Goal: Transaction & Acquisition: Book appointment/travel/reservation

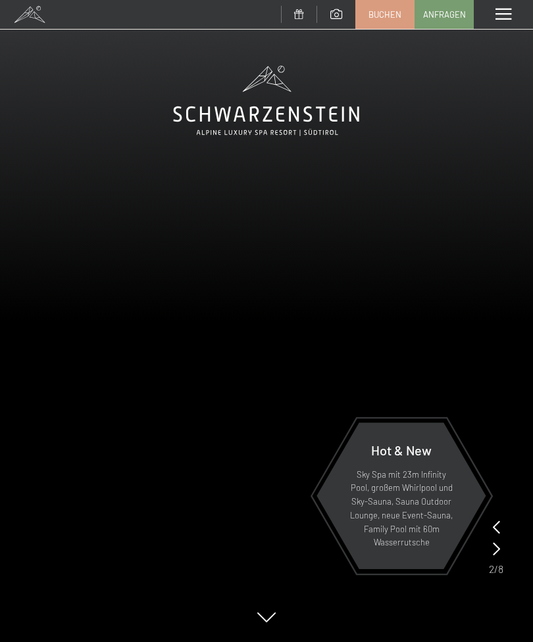
click at [380, 13] on span "Buchen" at bounding box center [384, 15] width 33 height 12
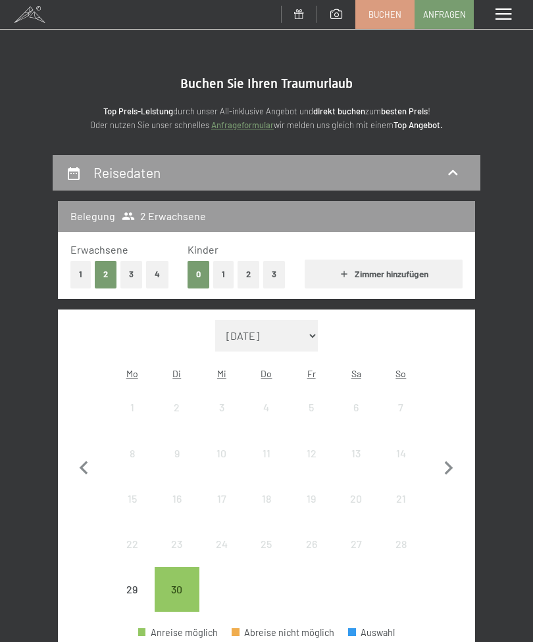
click at [450, 462] on icon "button" at bounding box center [448, 469] width 9 height 14
select select "2025-10-01"
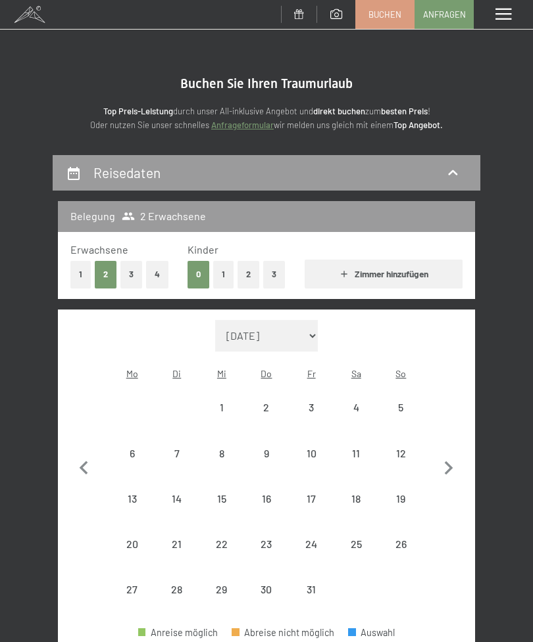
select select "2025-10-01"
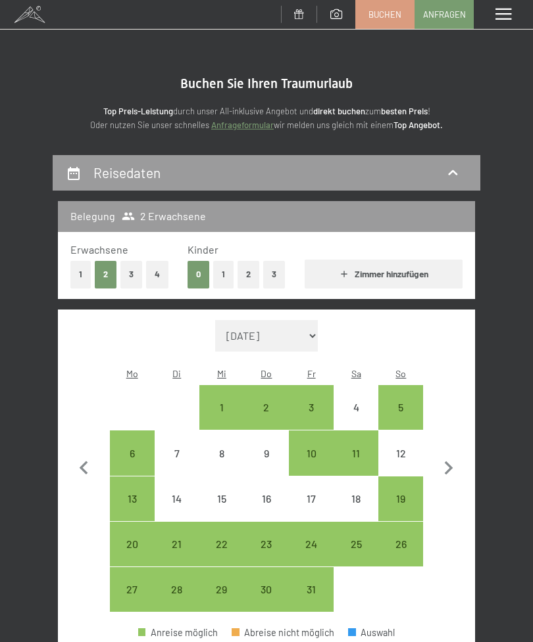
click at [312, 402] on div "3" at bounding box center [311, 423] width 42 height 42
select select "2025-10-01"
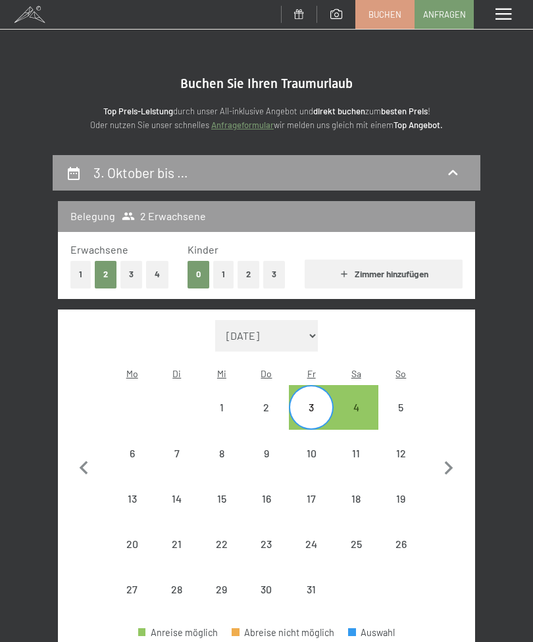
click at [356, 402] on div "4" at bounding box center [356, 423] width 42 height 42
select select "2025-10-01"
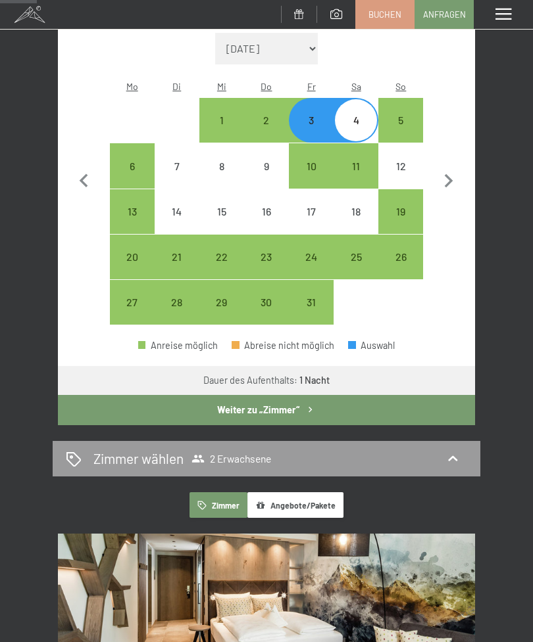
click at [289, 396] on button "Weiter zu „Zimmer“" at bounding box center [266, 410] width 417 height 30
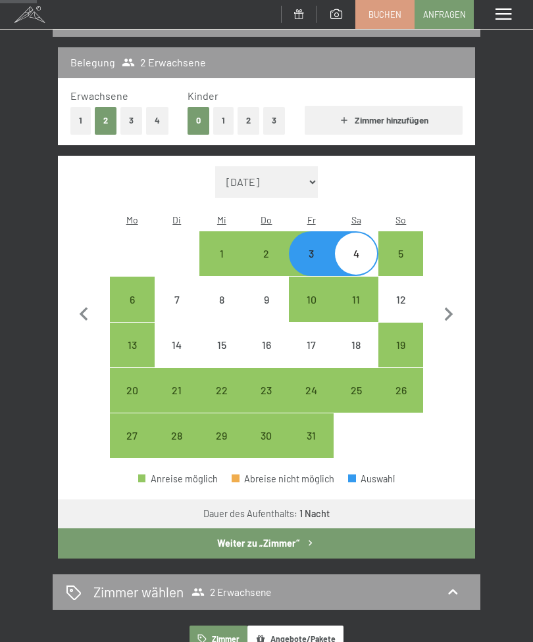
select select "2025-10-01"
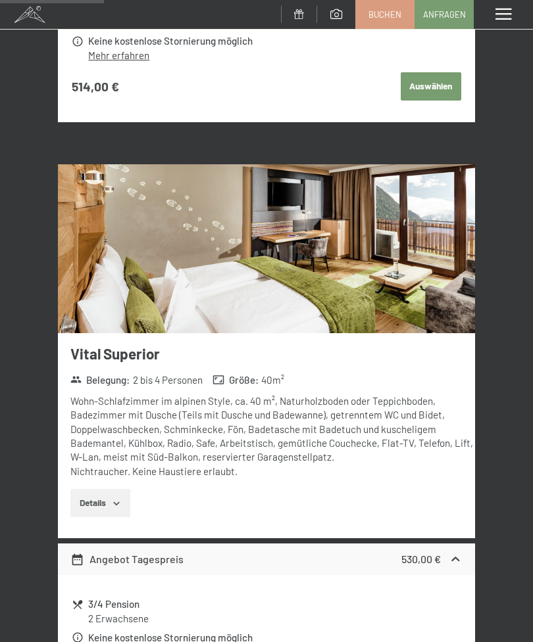
scroll to position [717, 0]
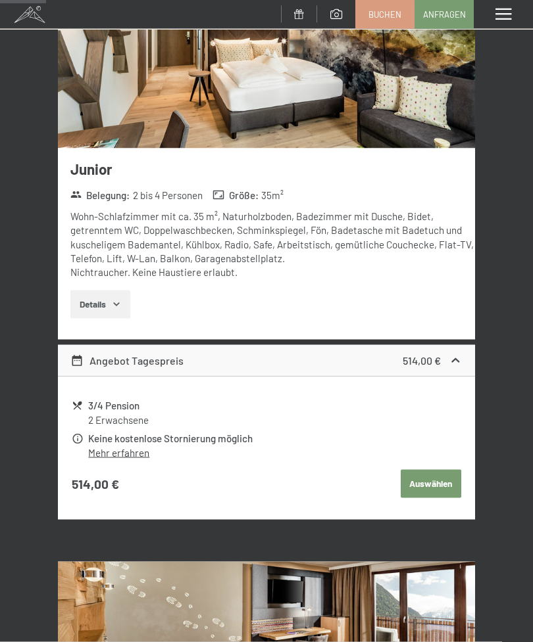
click at [504, 18] on span at bounding box center [503, 15] width 16 height 12
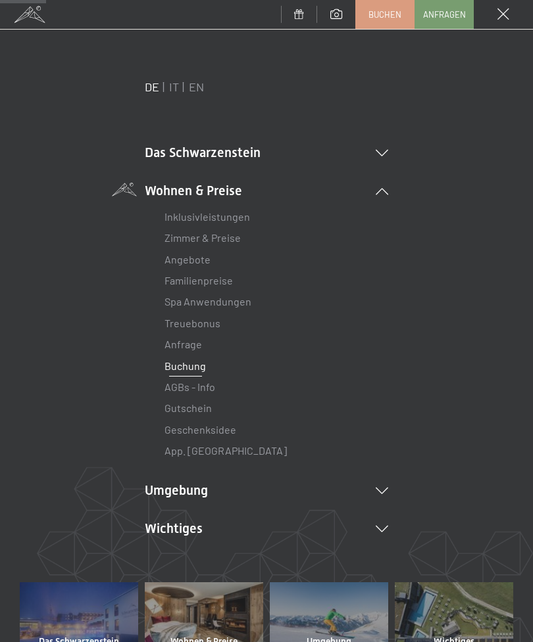
click at [386, 519] on li "Wichtiges Lage & Anreise Online bezahlen Webcam & Wetter Downloads" at bounding box center [266, 528] width 243 height 18
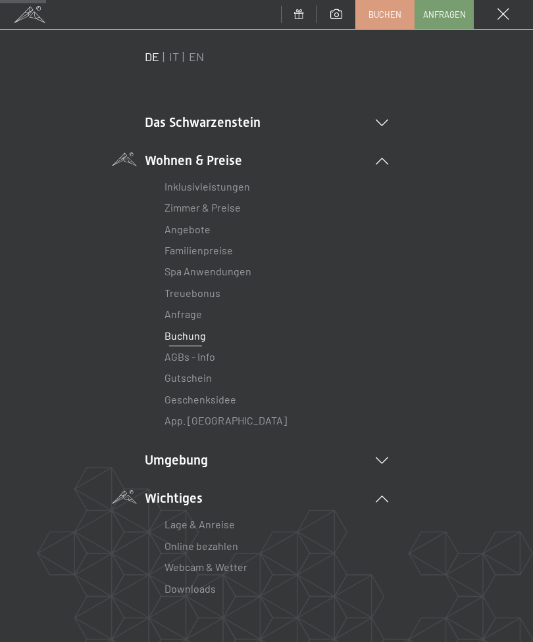
scroll to position [24, 0]
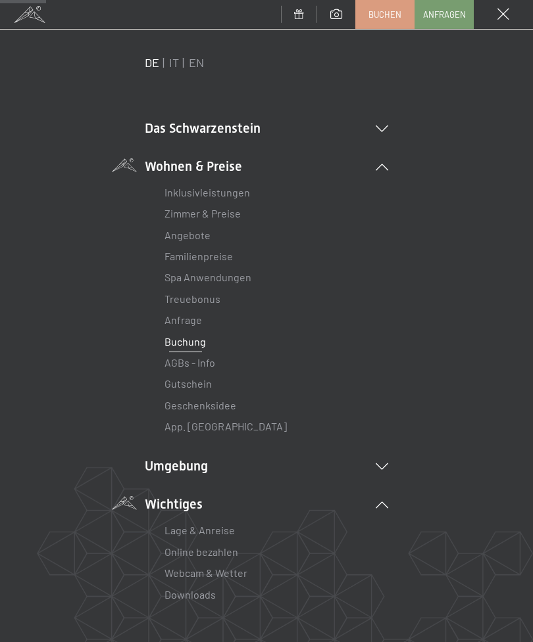
click at [228, 567] on link "Webcam & Wetter" at bounding box center [205, 573] width 83 height 12
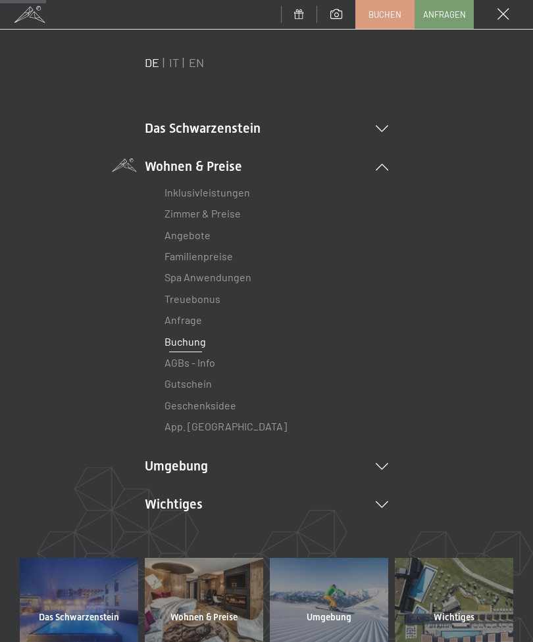
scroll to position [0, 0]
click at [226, 198] on link "Inklusivleistungen" at bounding box center [206, 192] width 85 height 12
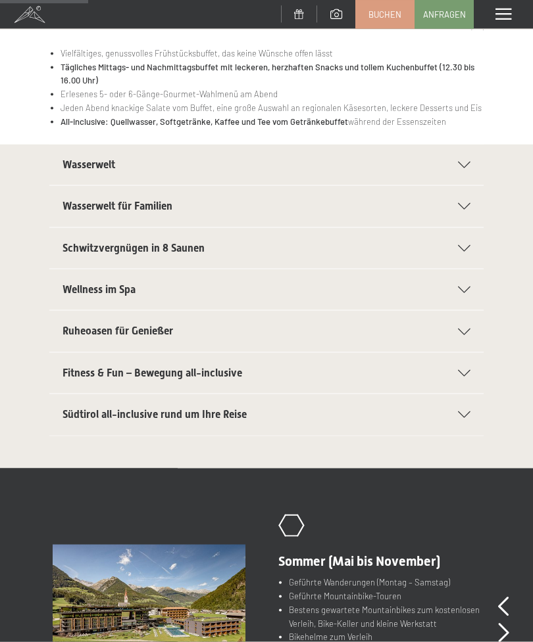
scroll to position [212, 0]
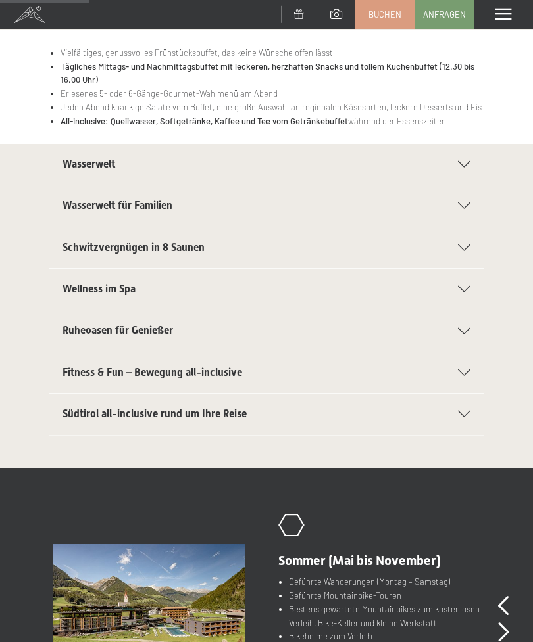
click at [461, 406] on div "Südtirol all-inclusive rund um Ihre Reise" at bounding box center [266, 414] width 408 height 41
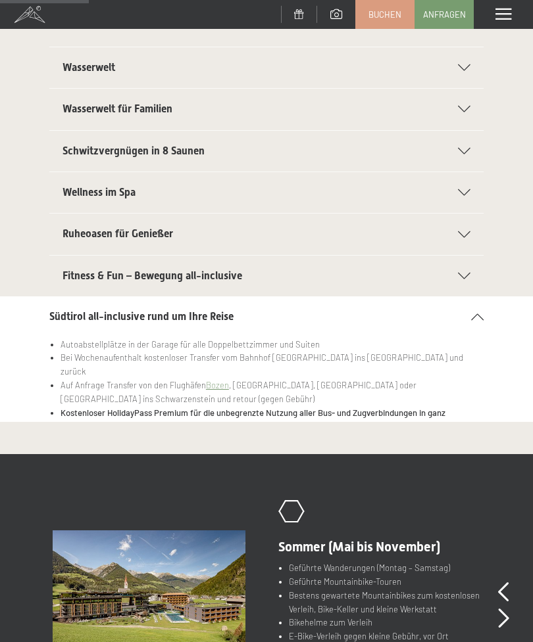
click at [1, 412] on section "Südtirol all-inclusive rund um Ihre Reise Autoabstellplätze in der Garage für a…" at bounding box center [266, 359] width 533 height 125
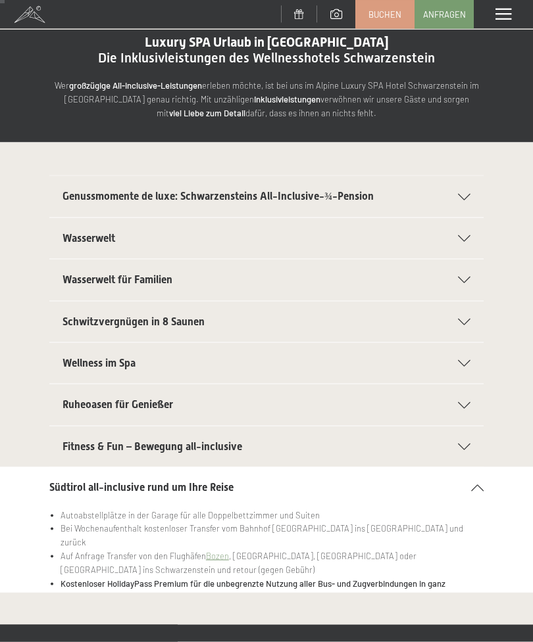
scroll to position [0, 0]
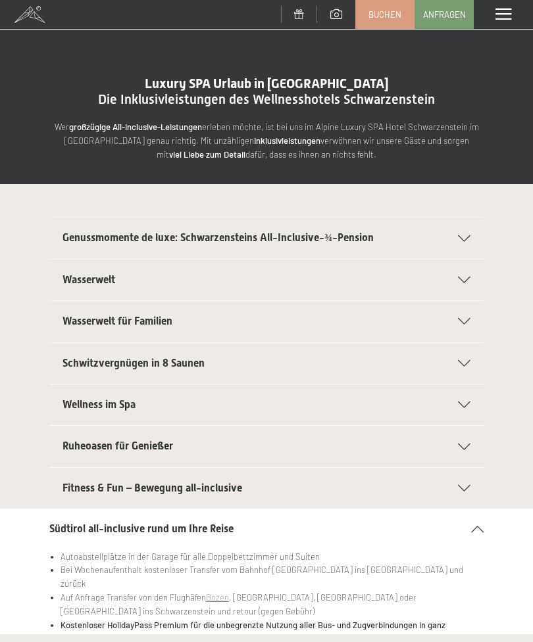
click at [468, 231] on div "Genussmomente de luxe: Schwarzensteins All-Inclusive-¾-Pension" at bounding box center [266, 238] width 408 height 41
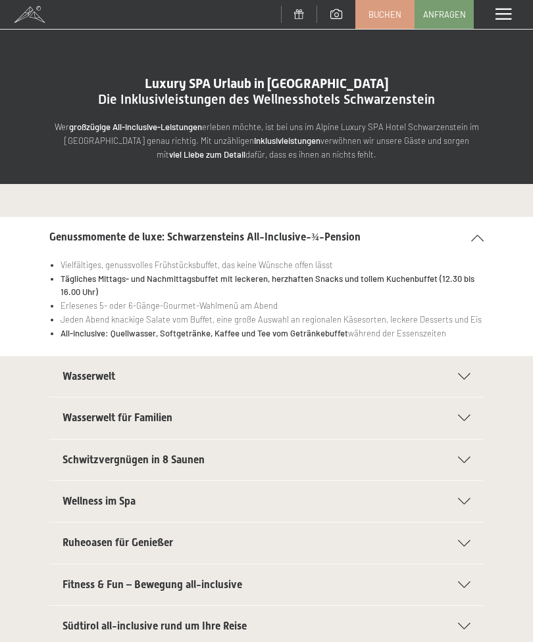
click at [498, 20] on span at bounding box center [503, 15] width 16 height 12
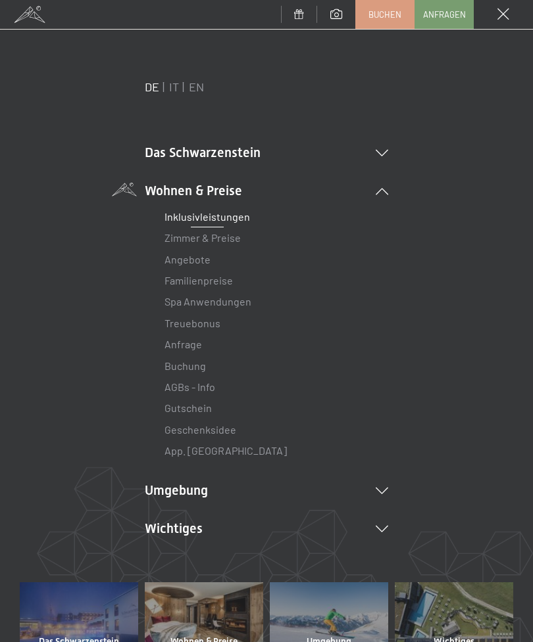
click at [199, 385] on link "AGBs - Info" at bounding box center [189, 387] width 51 height 12
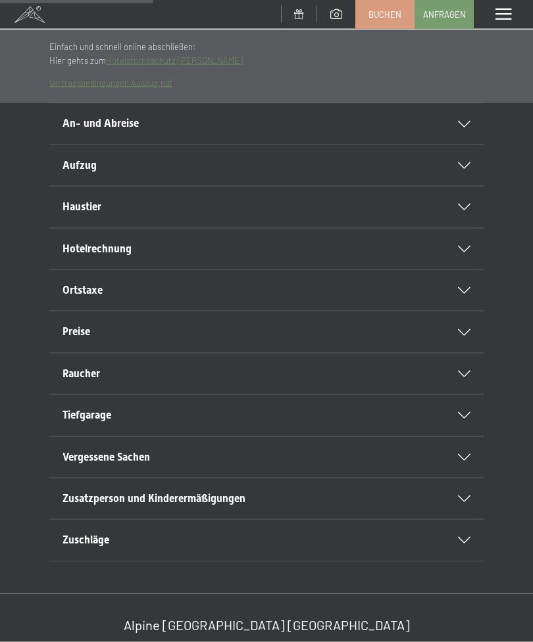
click at [456, 209] on div "Haustier" at bounding box center [266, 207] width 408 height 41
